Goal: Task Accomplishment & Management: Use online tool/utility

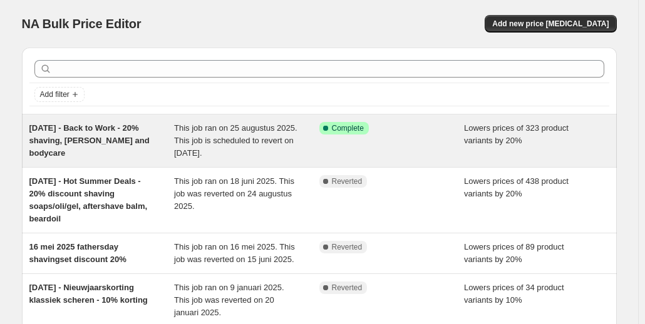
click at [98, 138] on span "[DATE] - Back to Work - 20% shaving, [PERSON_NAME] and bodycare" at bounding box center [89, 140] width 120 height 34
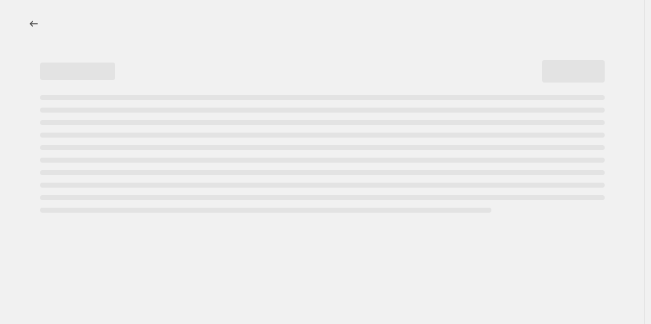
select select "percentage"
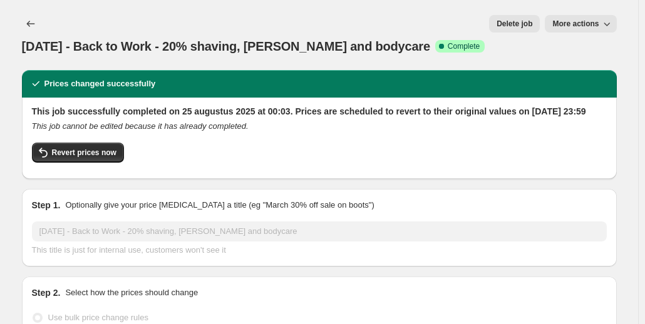
select select "collection"
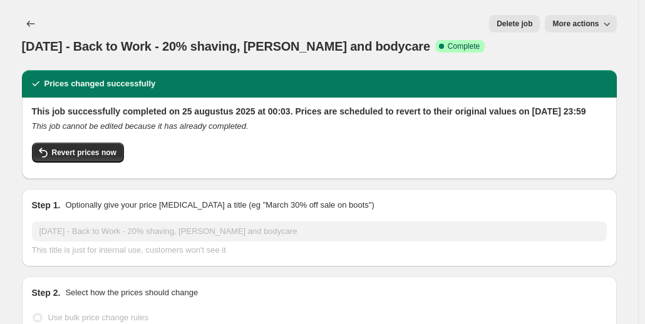
select select "collection"
click at [315, 39] on span "[DATE] - Back to Work - 20% shaving, [PERSON_NAME] and bodycare" at bounding box center [226, 46] width 408 height 14
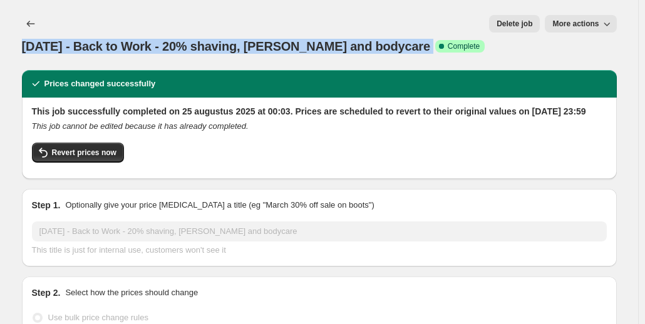
click at [315, 39] on span "[DATE] - Back to Work - 20% shaving, [PERSON_NAME] and bodycare" at bounding box center [226, 46] width 408 height 14
copy span "[DATE] - Back to Work - 20% shaving, [PERSON_NAME] and bodycare"
click at [91, 148] on span "Revert prices now" at bounding box center [84, 153] width 64 height 10
checkbox input "false"
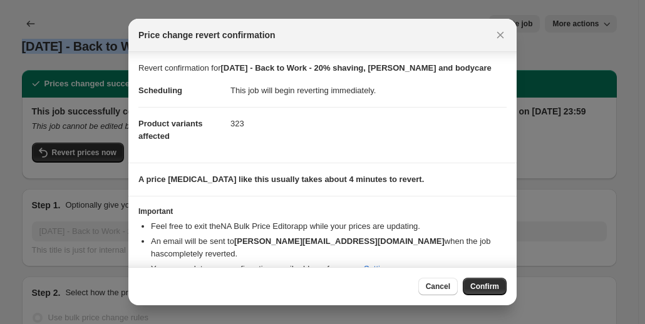
scroll to position [23, 0]
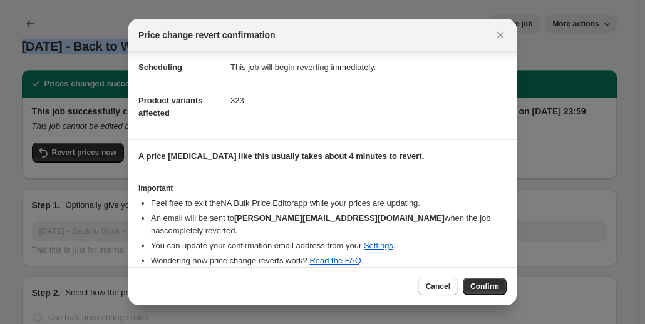
click at [476, 285] on span "Confirm" at bounding box center [484, 287] width 29 height 10
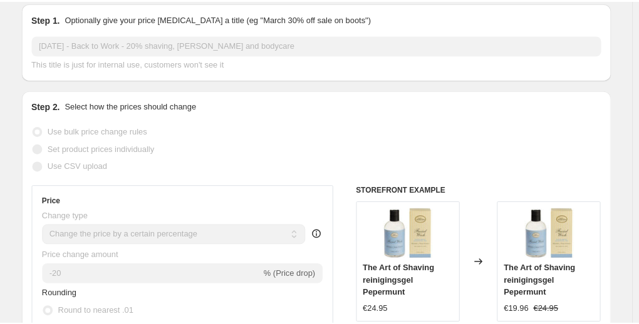
scroll to position [0, 0]
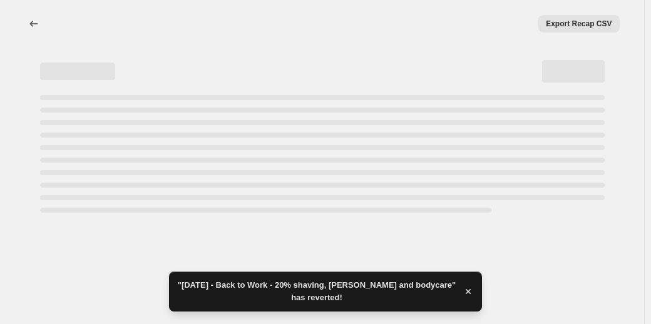
select select "percentage"
select select "collection"
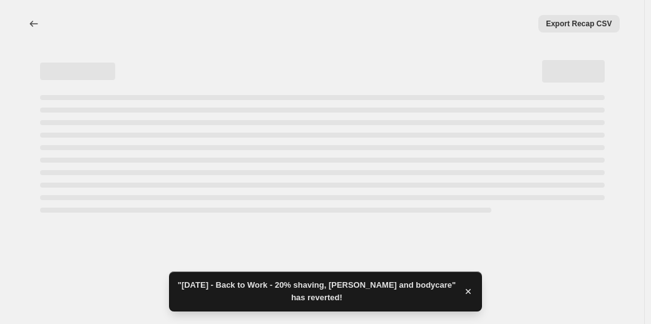
select select "collection"
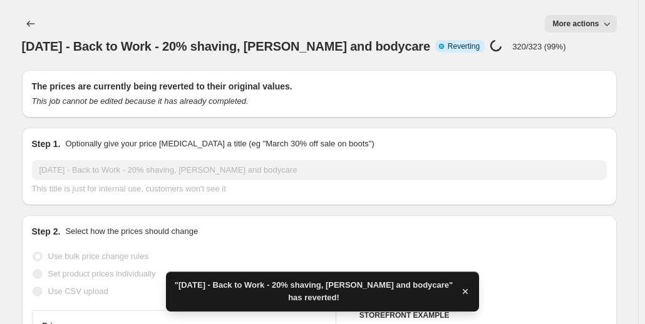
checkbox input "true"
